Goal: Transaction & Acquisition: Purchase product/service

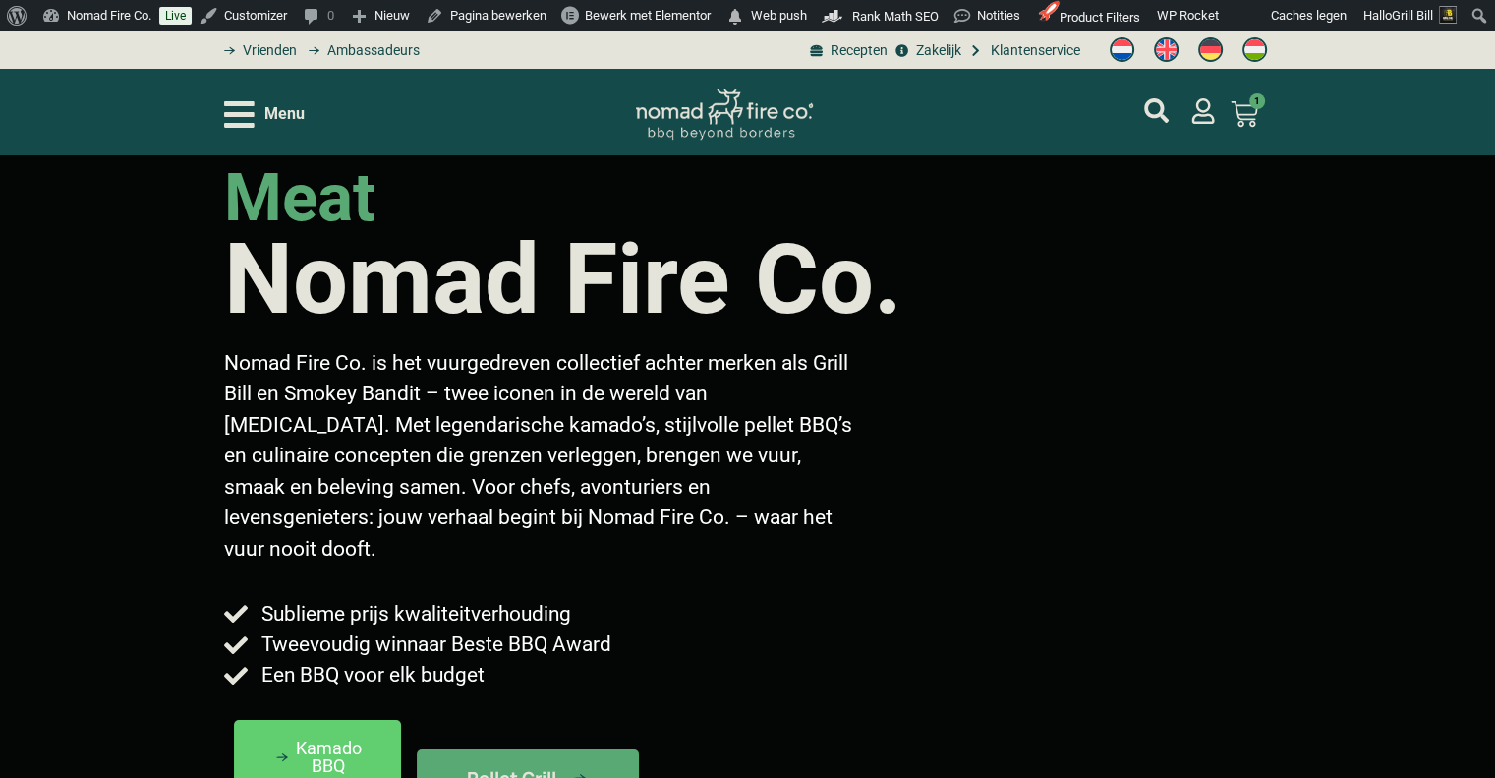
click at [261, 109] on div "Menu" at bounding box center [264, 114] width 81 height 34
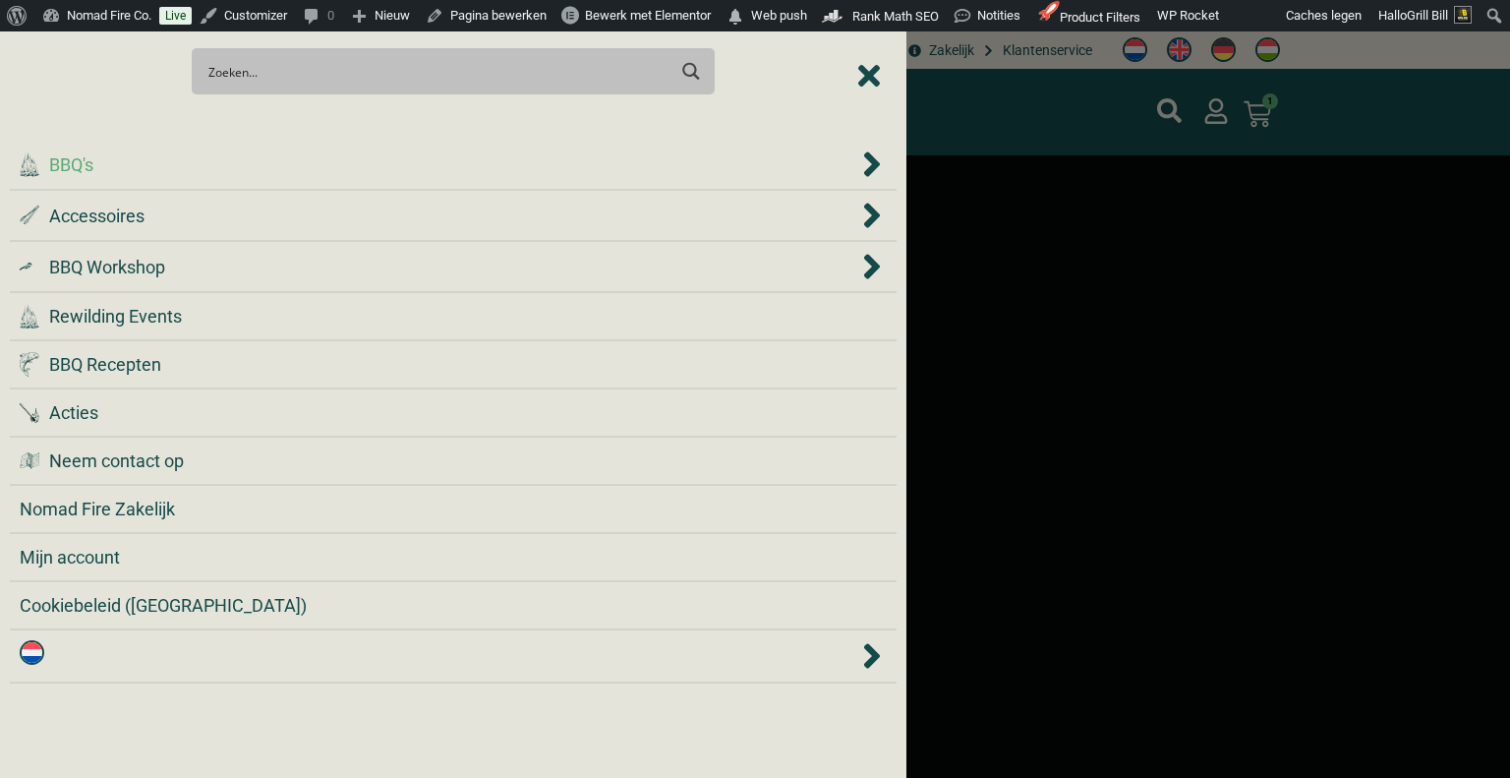
click at [265, 163] on div ".cls-1 { fill: #042e2c; } BBQ's" at bounding box center [439, 164] width 839 height 27
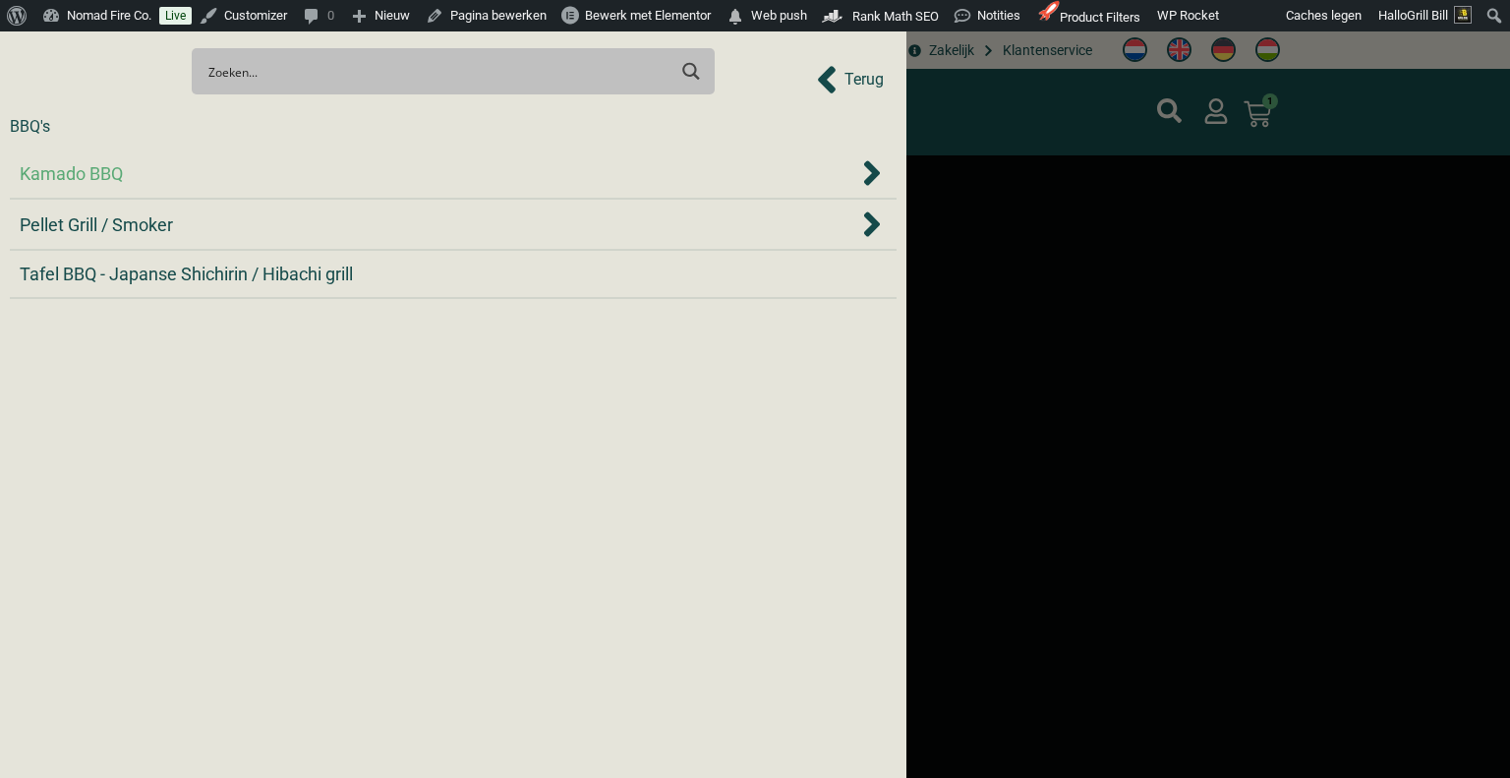
click at [243, 166] on div "Kamado BBQ" at bounding box center [439, 173] width 839 height 27
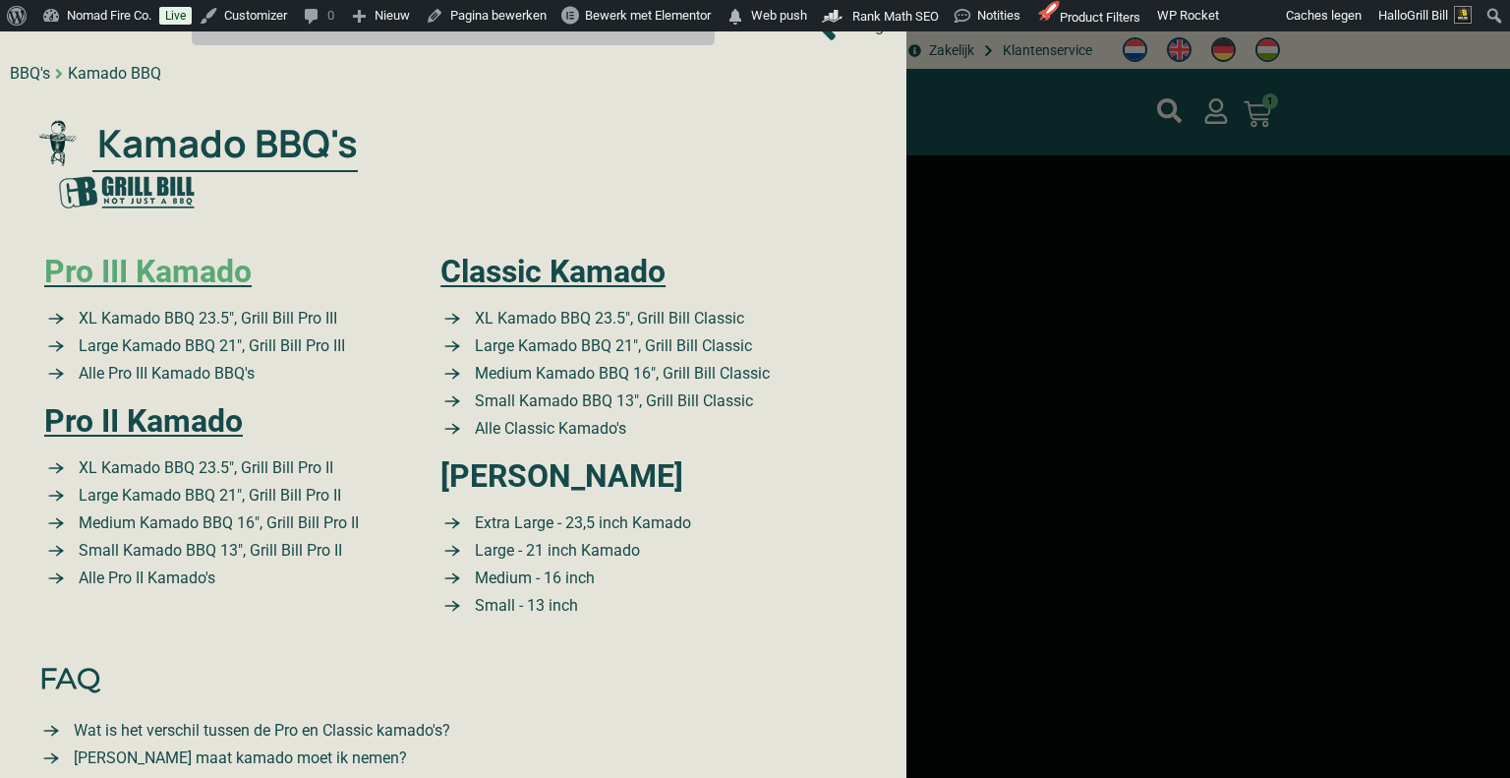
scroll to position [76, 0]
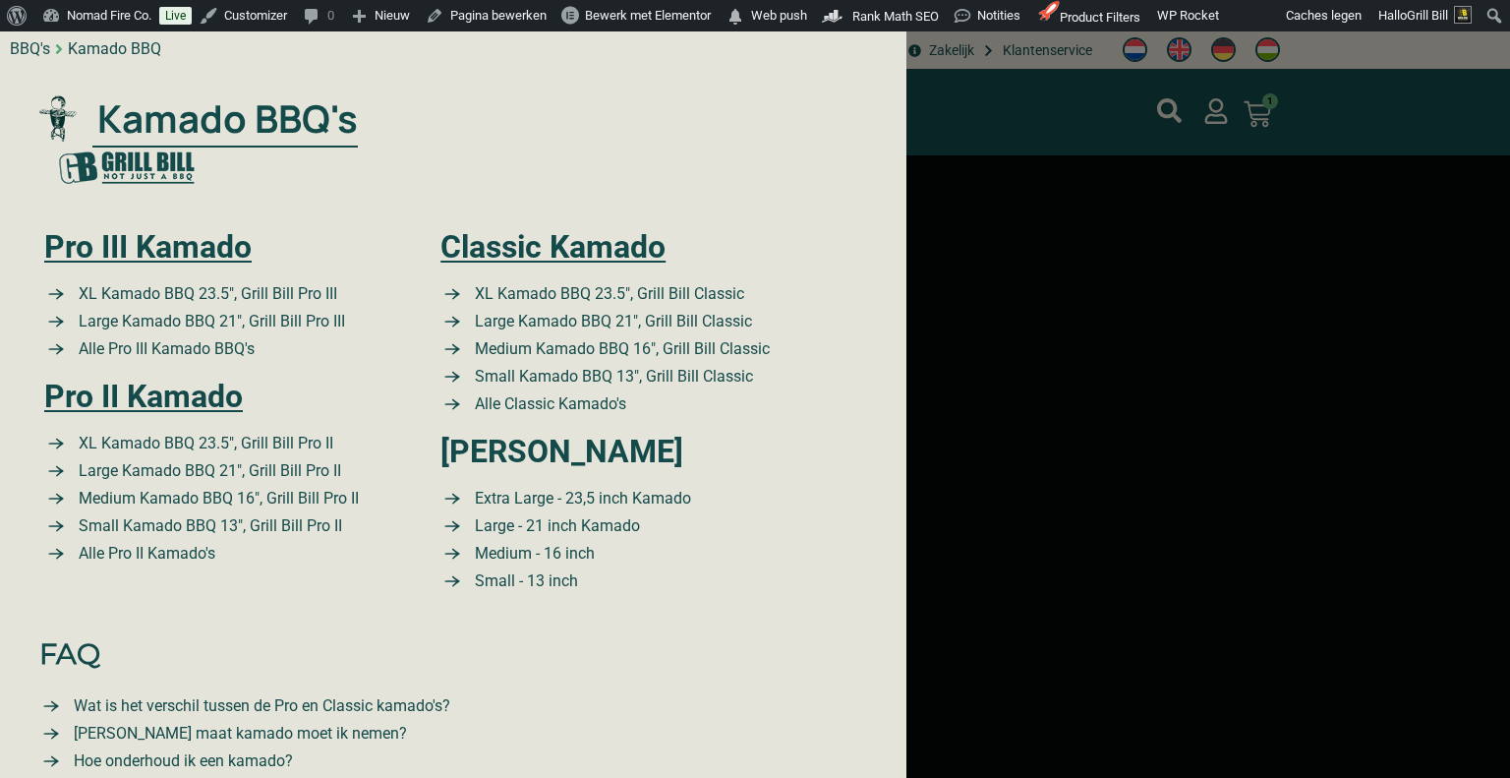
click at [1032, 303] on div at bounding box center [755, 389] width 1510 height 778
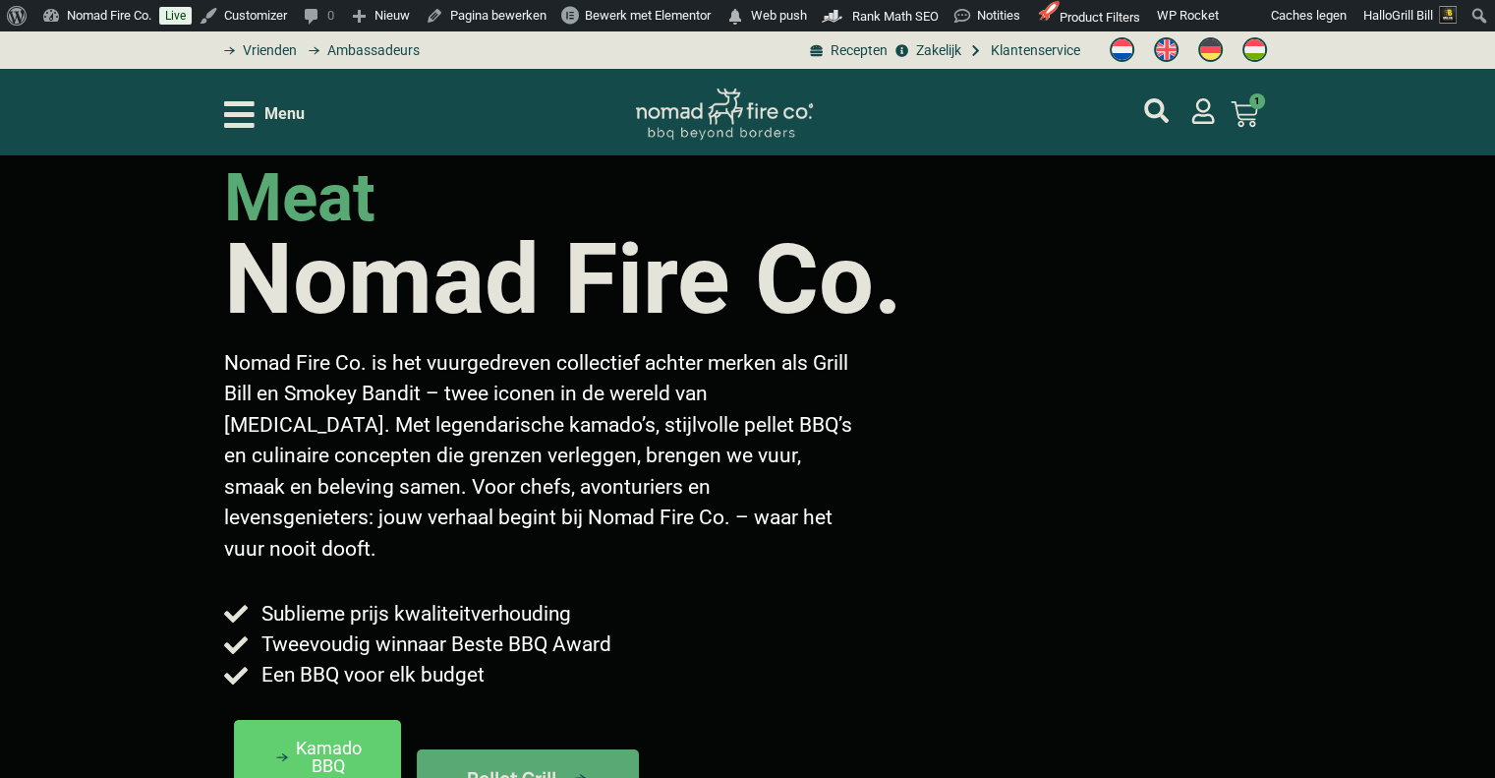
click at [297, 121] on span "Menu" at bounding box center [284, 114] width 40 height 24
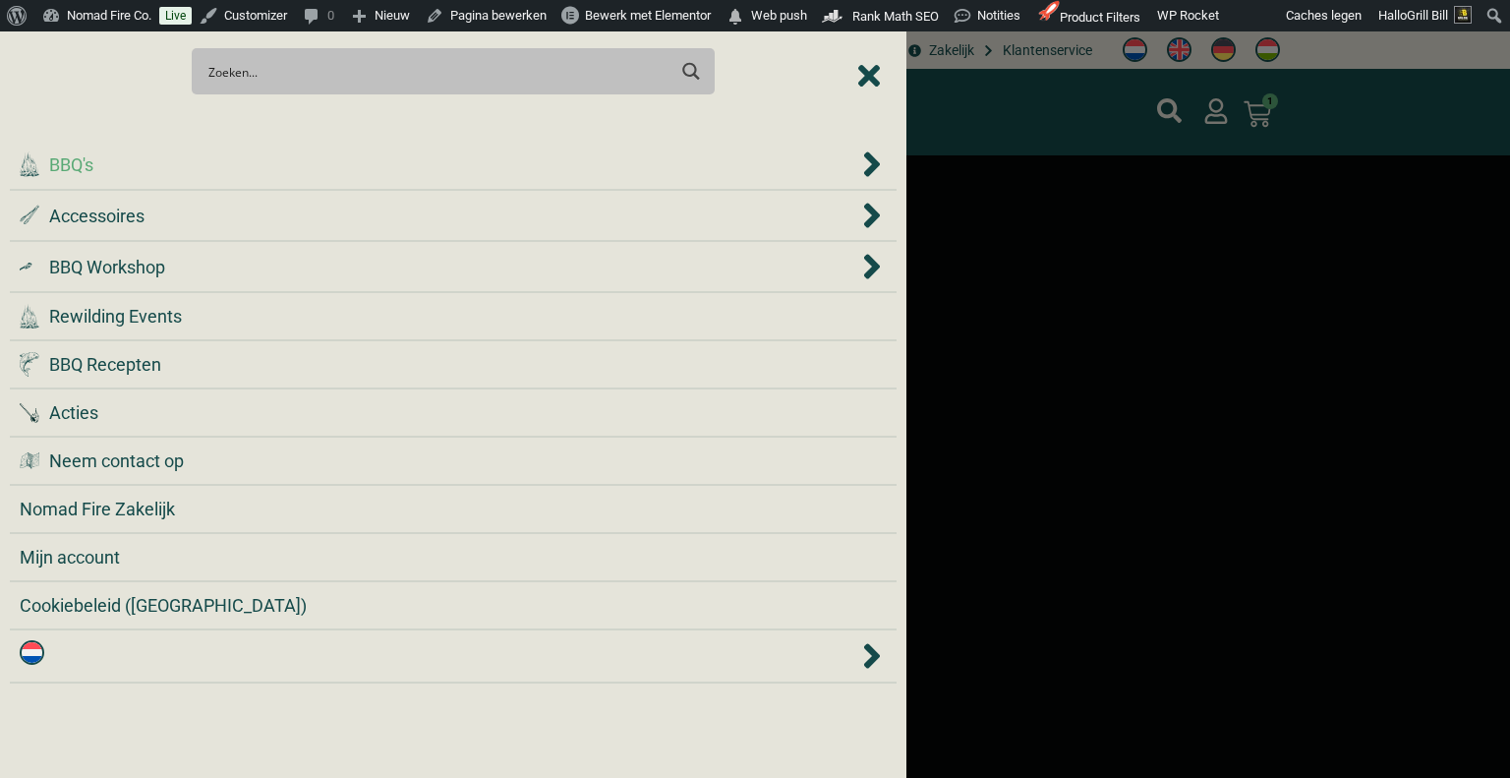
click at [283, 151] on div ".cls-1 { fill: #042e2c; } BBQ's" at bounding box center [439, 164] width 839 height 27
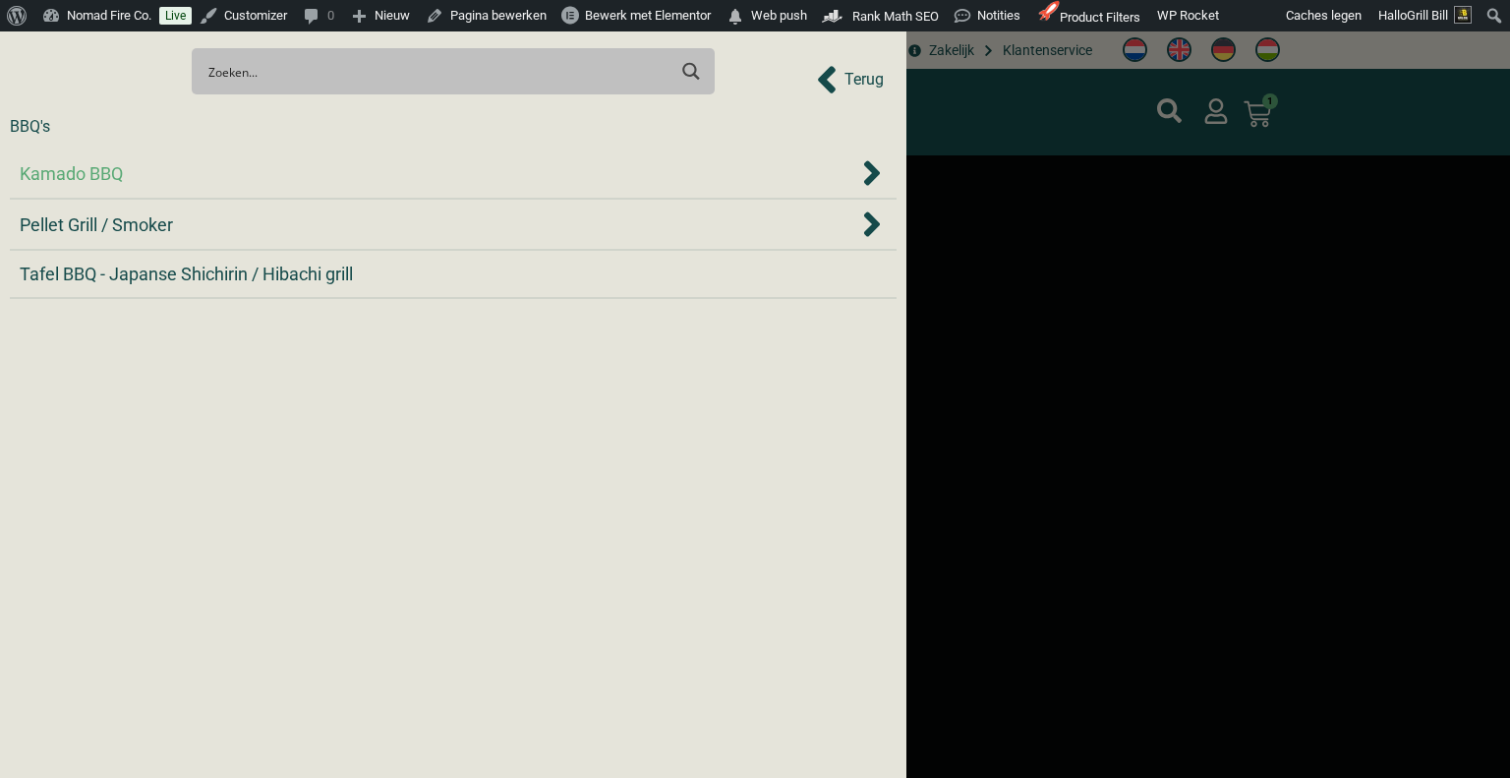
click at [284, 170] on div "Kamado BBQ" at bounding box center [439, 173] width 839 height 27
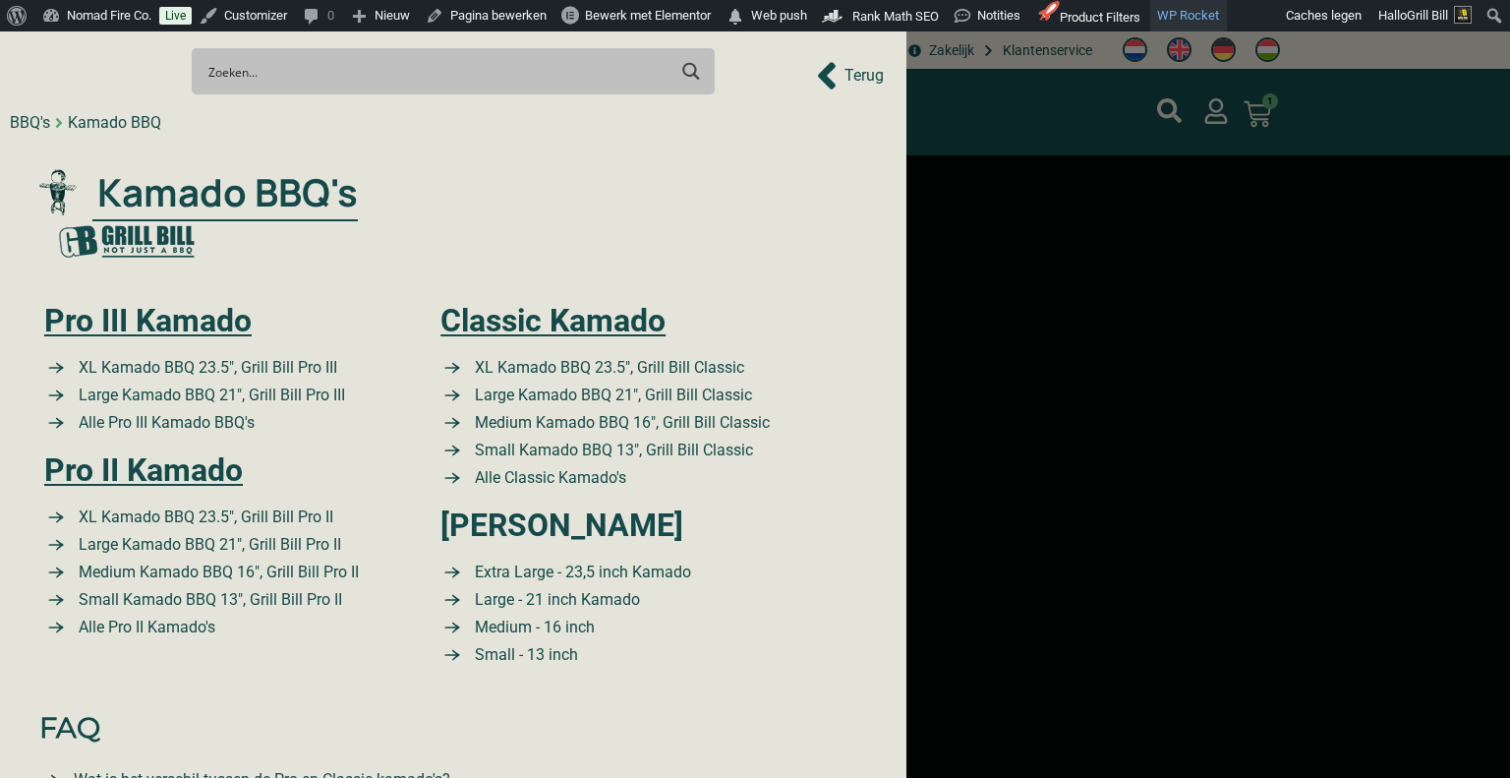
click at [1186, 11] on link "WP Rocket" at bounding box center [1188, 15] width 77 height 31
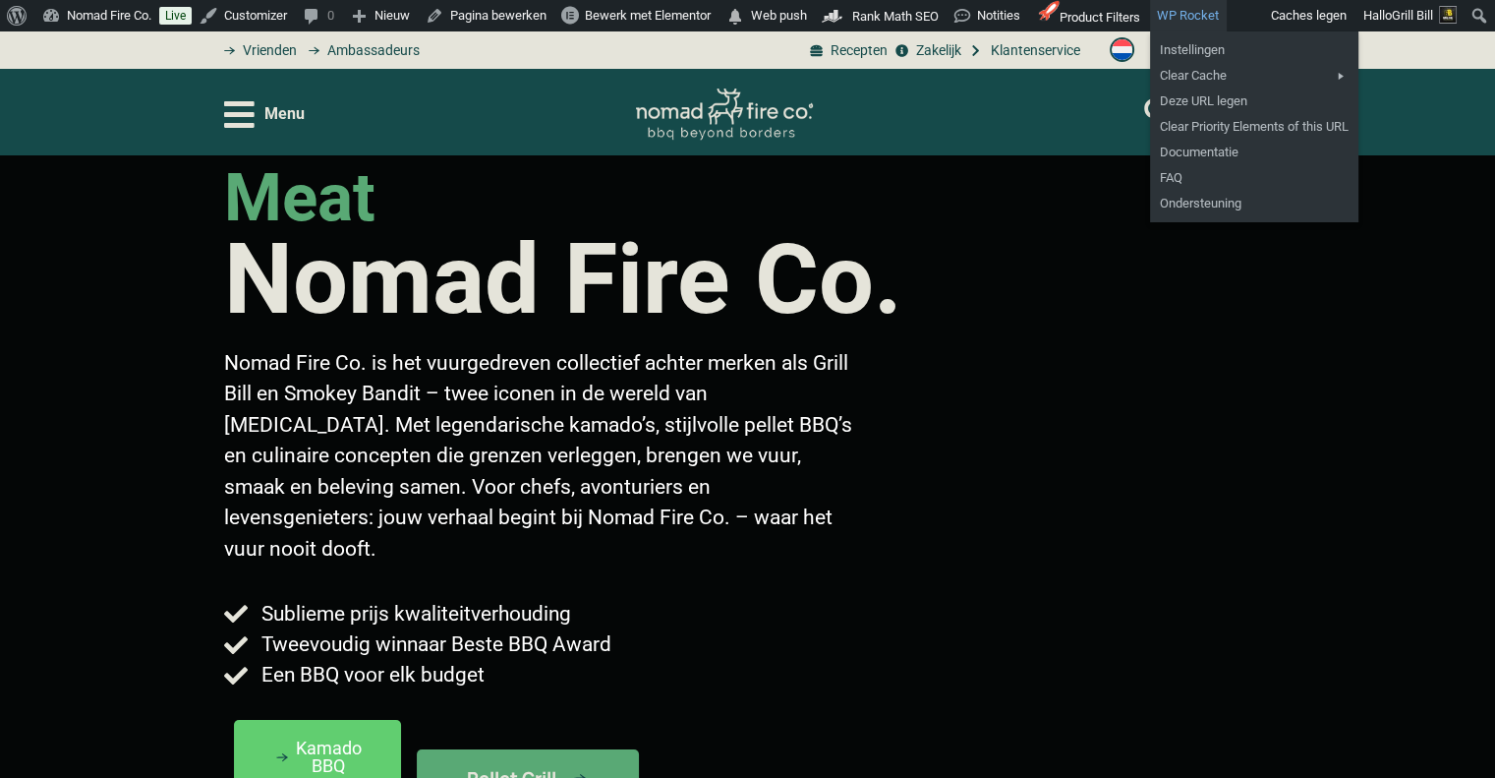
click at [1181, 19] on link "WP Rocket" at bounding box center [1188, 15] width 77 height 31
